Goal: Task Accomplishment & Management: Use online tool/utility

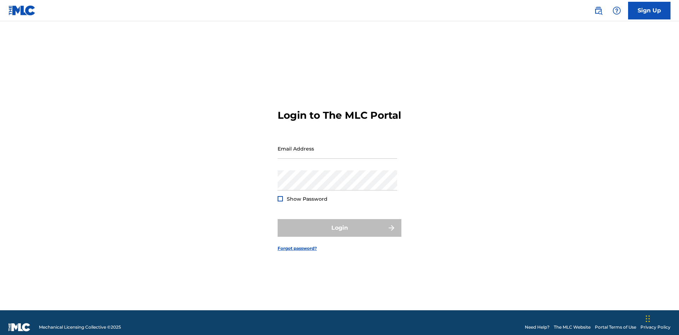
scroll to position [9, 0]
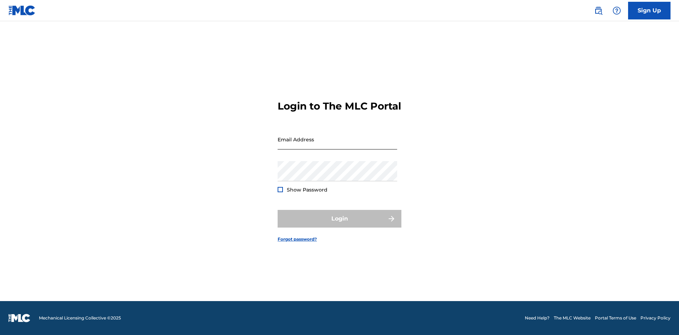
click at [338, 145] on input "Email Address" at bounding box center [338, 139] width 120 height 20
type input "[EMAIL_ADDRESS][DOMAIN_NAME]"
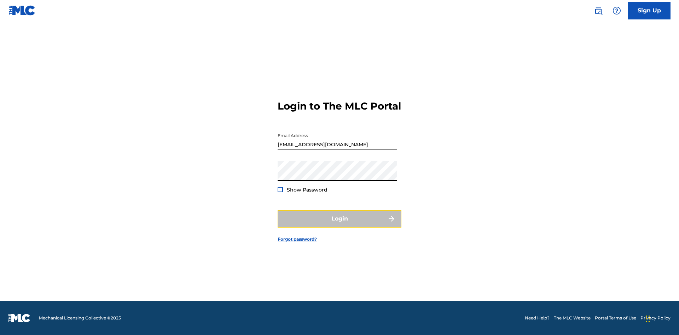
click at [340, 225] on button "Login" at bounding box center [340, 219] width 124 height 18
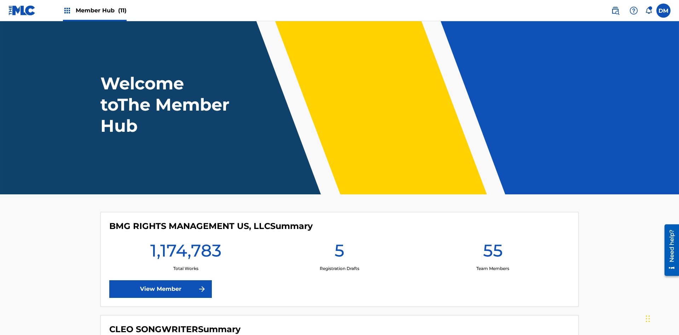
click at [101, 10] on span "Member Hub (11)" at bounding box center [101, 10] width 51 height 8
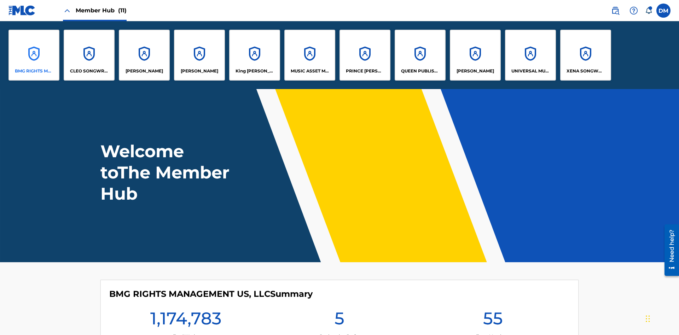
click at [34, 71] on p "BMG RIGHTS MANAGEMENT US, LLC" at bounding box center [34, 71] width 39 height 6
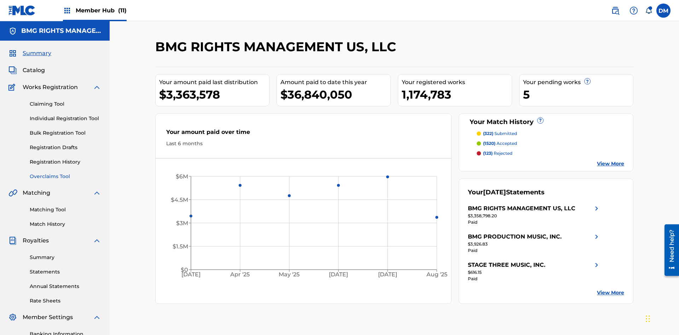
click at [65, 173] on link "Overclaims Tool" at bounding box center [65, 176] width 71 height 7
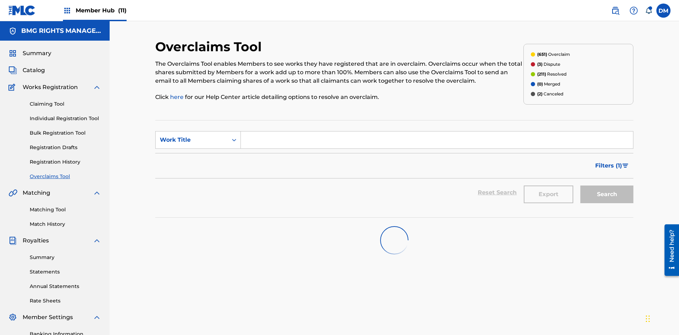
click at [609, 162] on span "Filters ( 1 )" at bounding box center [608, 166] width 27 height 8
click at [0, 0] on div "Search Form" at bounding box center [0, 0] width 0 height 0
click at [0, 0] on button "Apply Filters" at bounding box center [0, 0] width 0 height 0
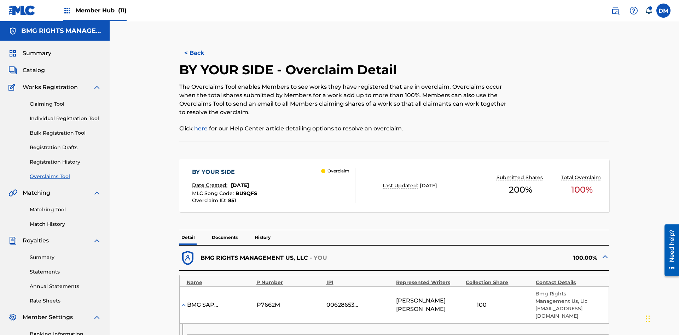
scroll to position [266, 0]
